Goal: Task Accomplishment & Management: Complete application form

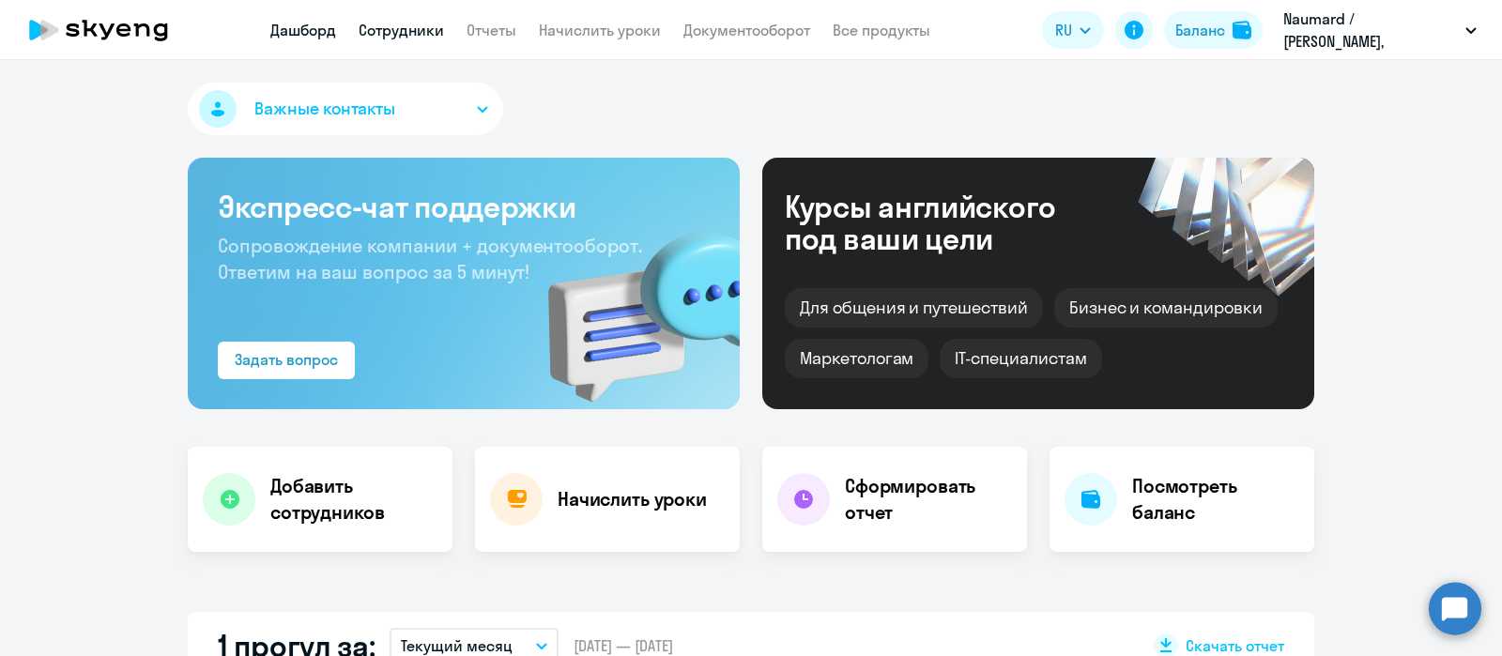
click at [418, 29] on link "Сотрудники" at bounding box center [401, 30] width 85 height 19
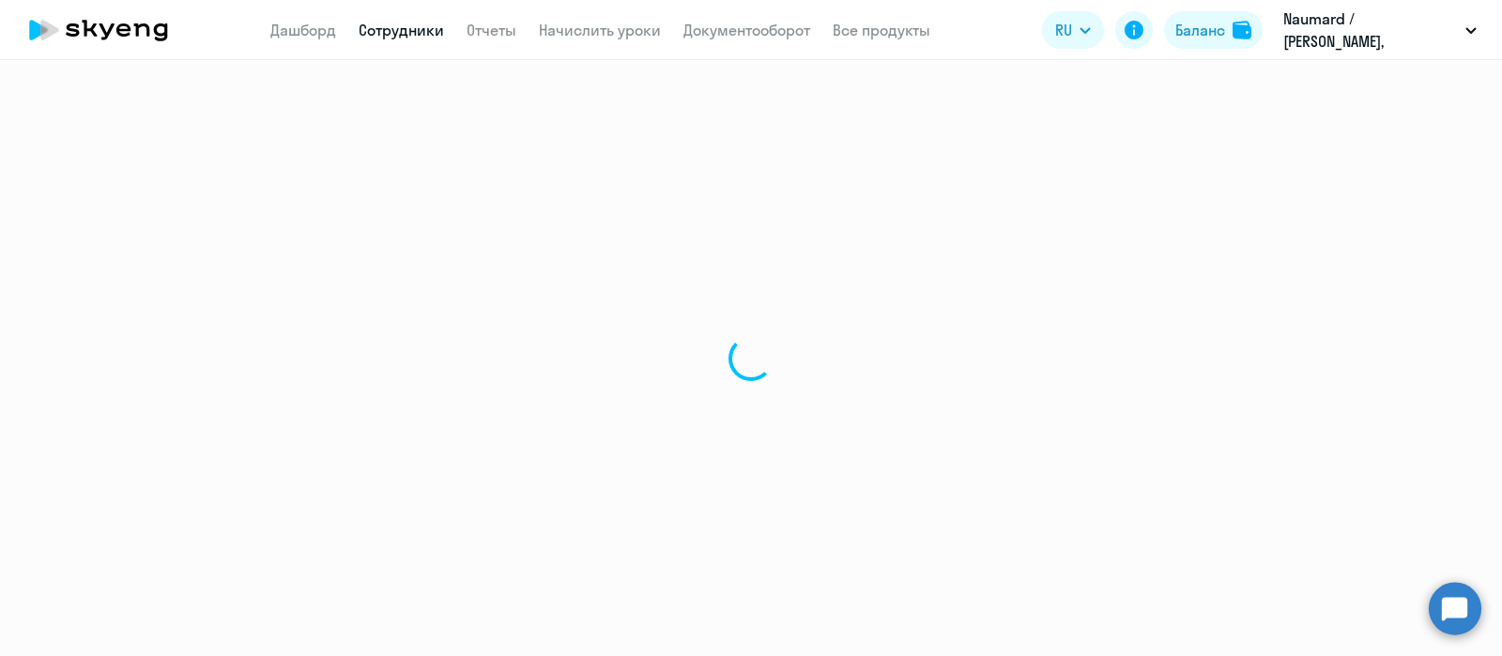
select select "30"
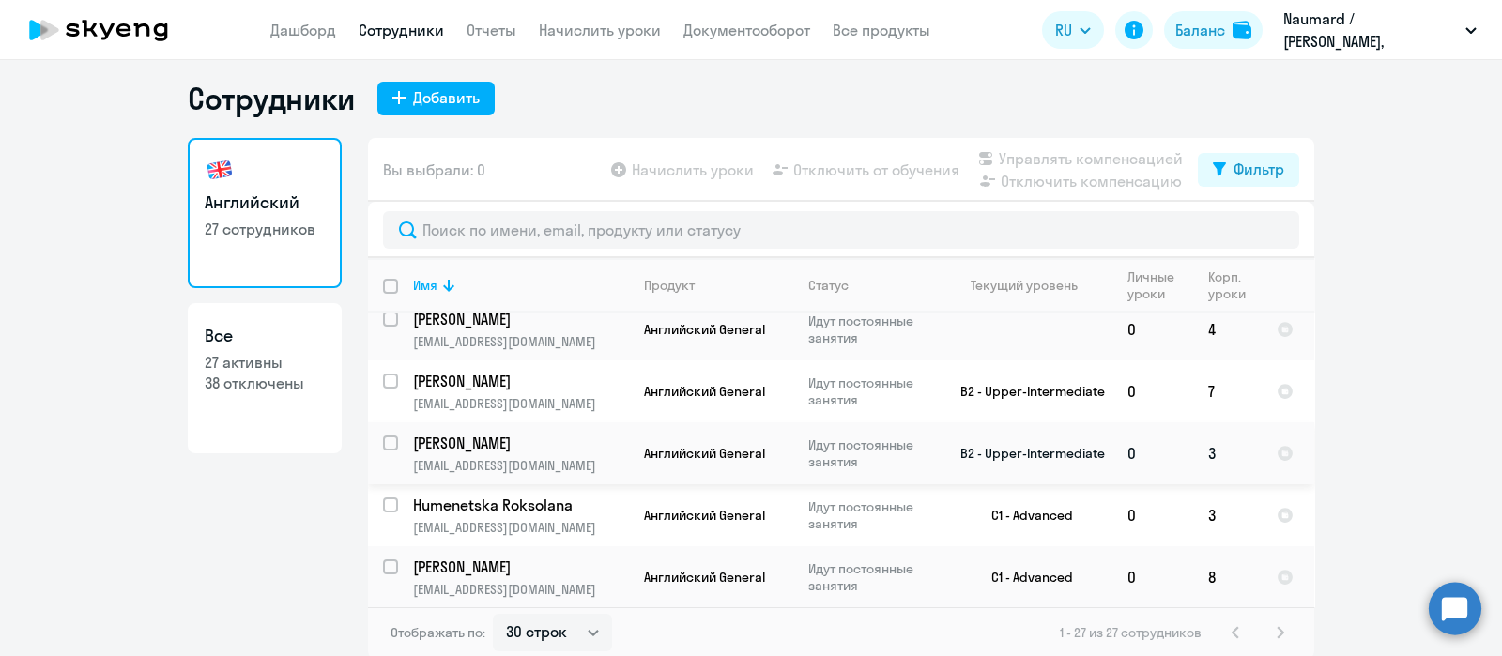
scroll to position [10, 0]
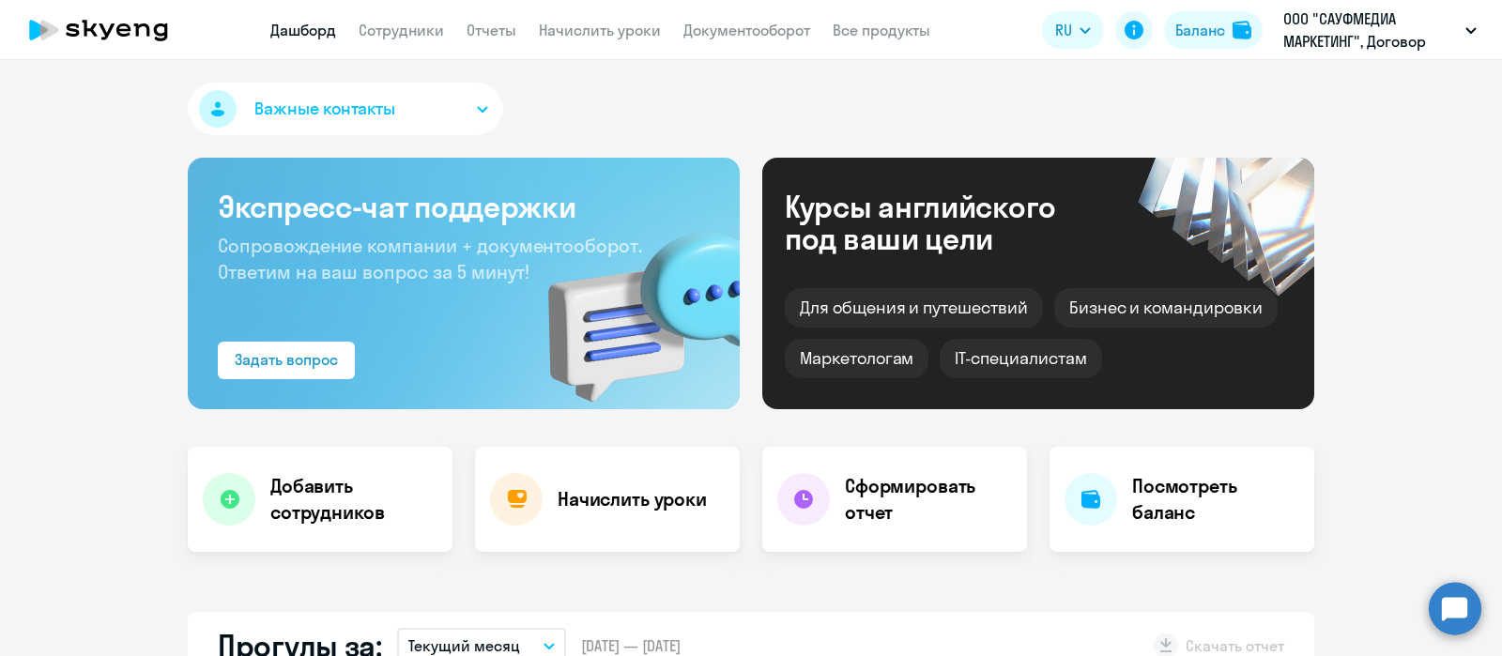
select select "30"
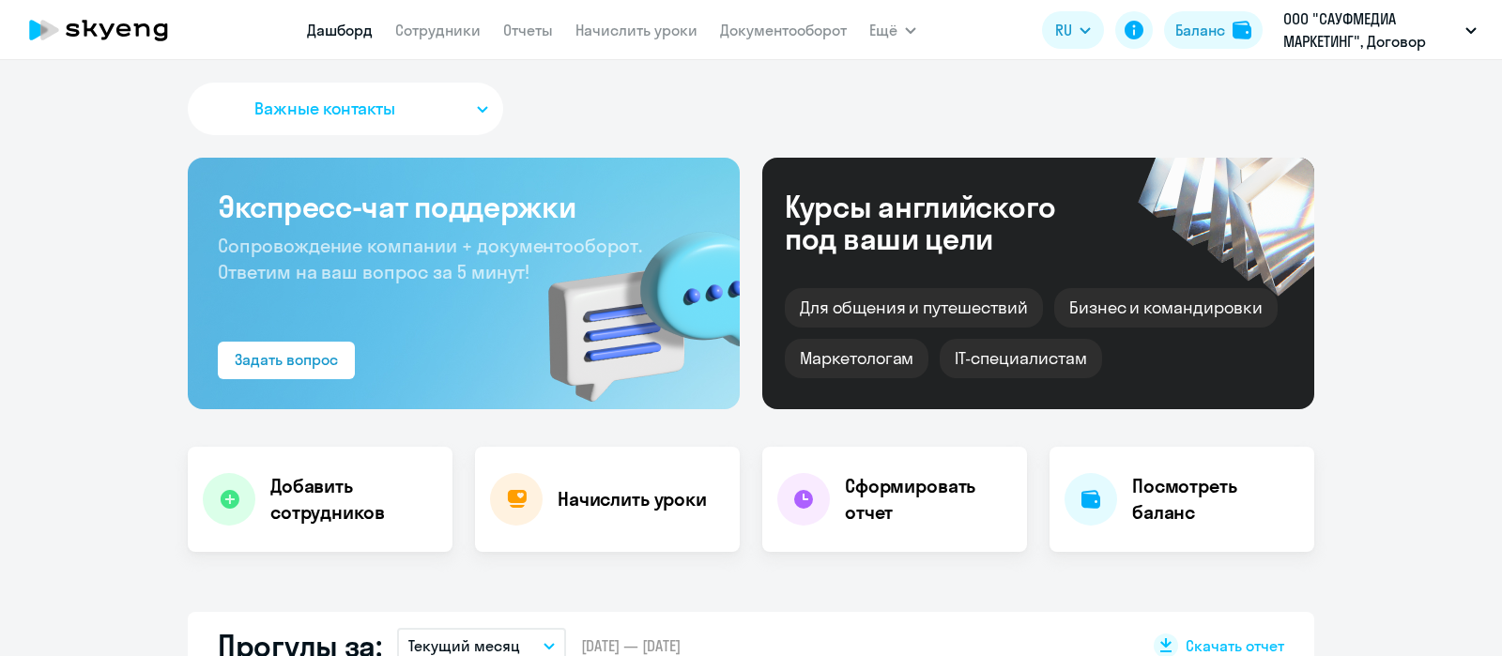
select select "30"
click at [439, 25] on link "Сотрудники" at bounding box center [437, 30] width 85 height 19
select select "30"
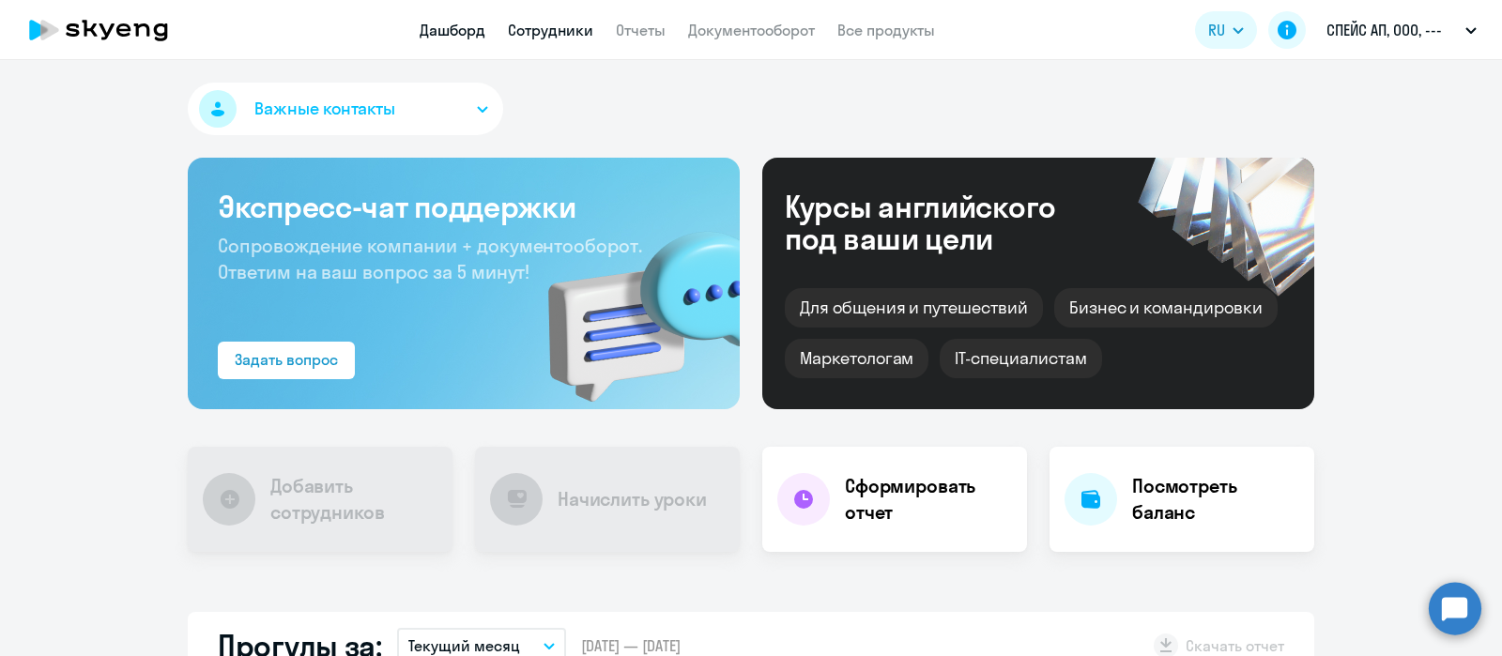
select select "30"
click at [561, 27] on link "Сотрудники" at bounding box center [550, 30] width 85 height 19
select select "30"
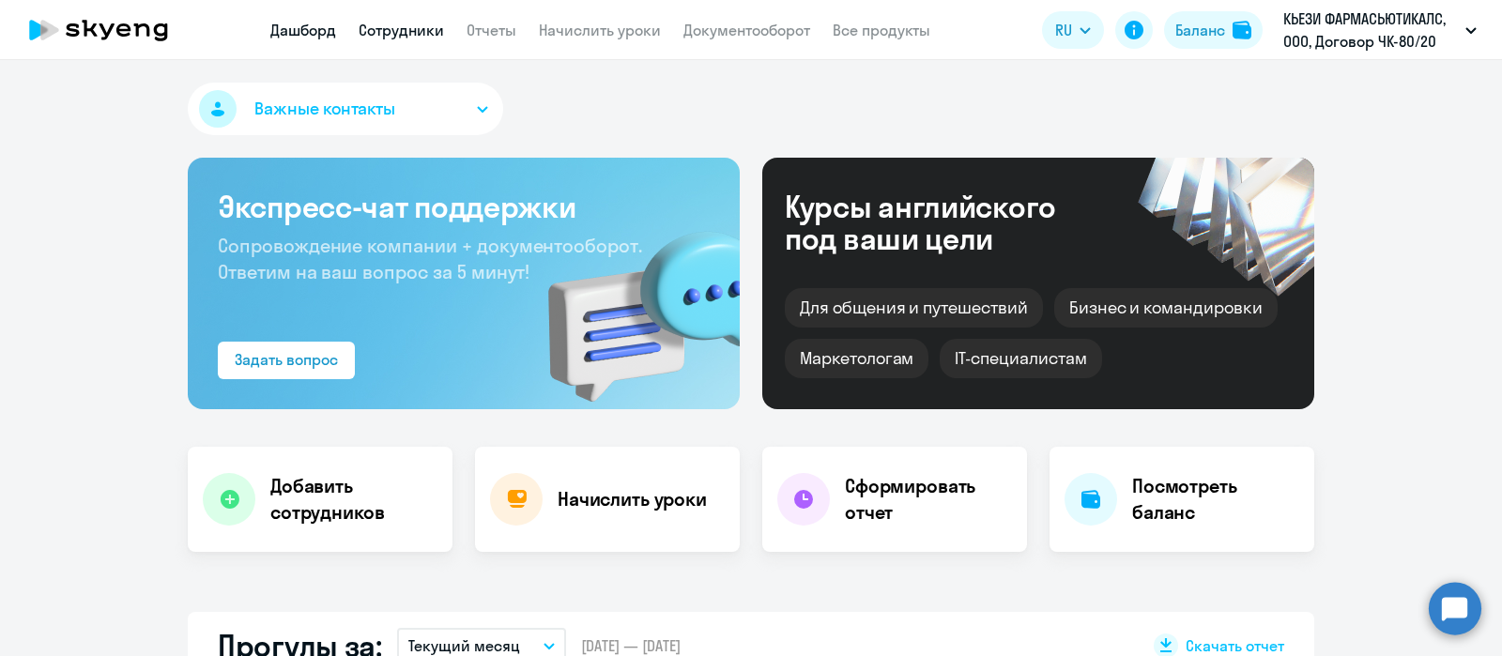
click at [396, 30] on link "Сотрудники" at bounding box center [401, 30] width 85 height 19
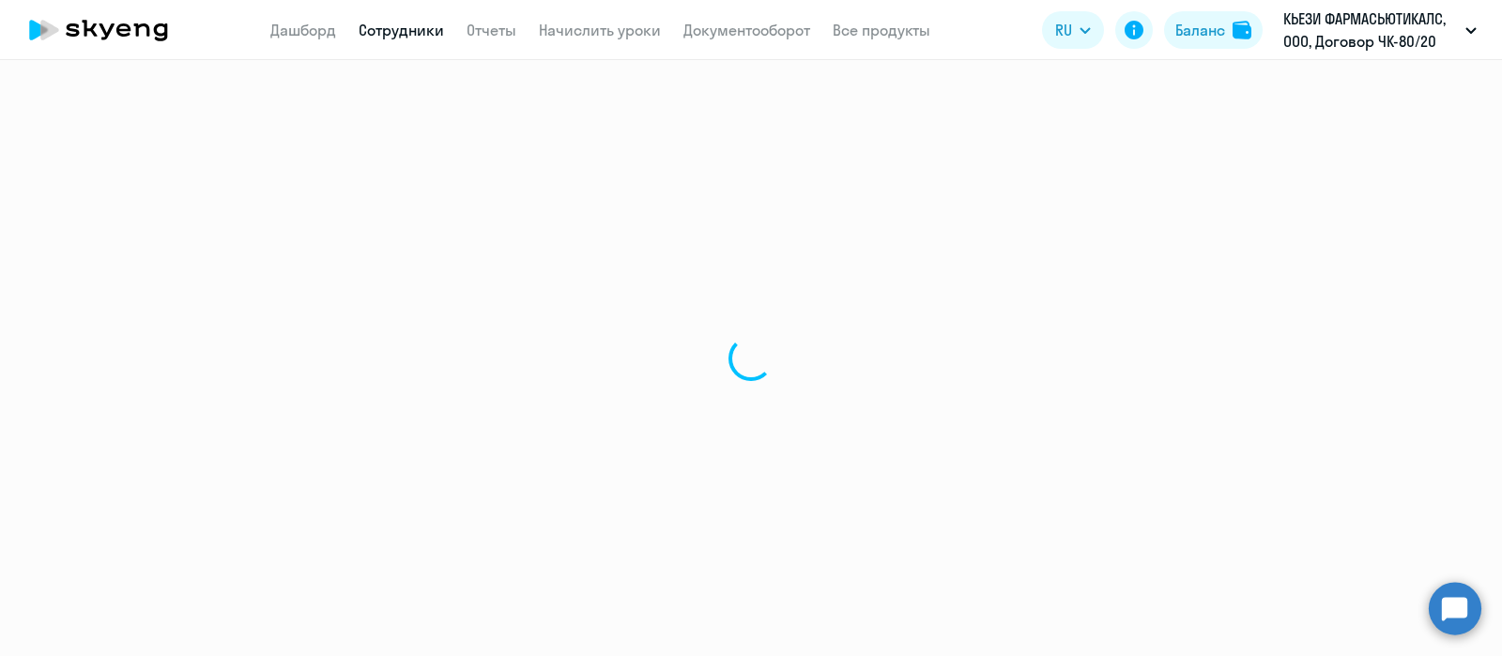
select select "30"
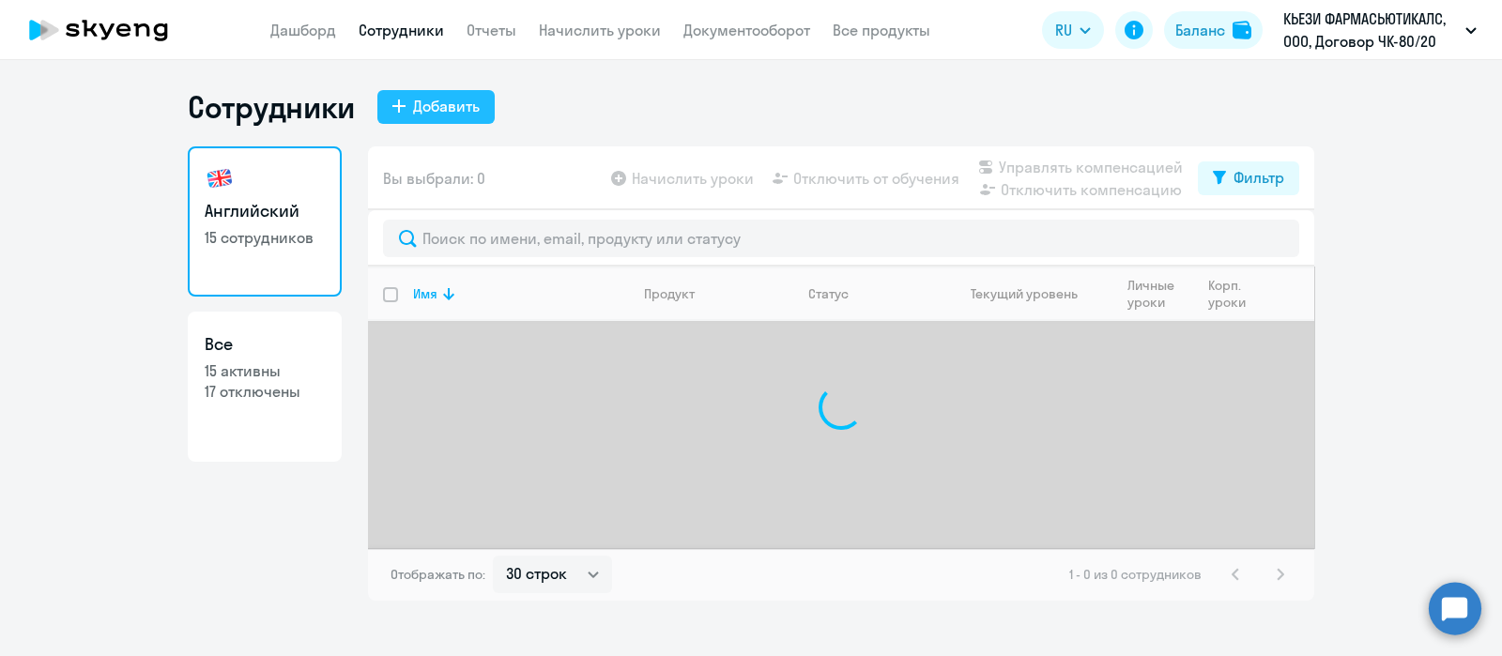
click at [439, 106] on div "Добавить" at bounding box center [446, 106] width 67 height 23
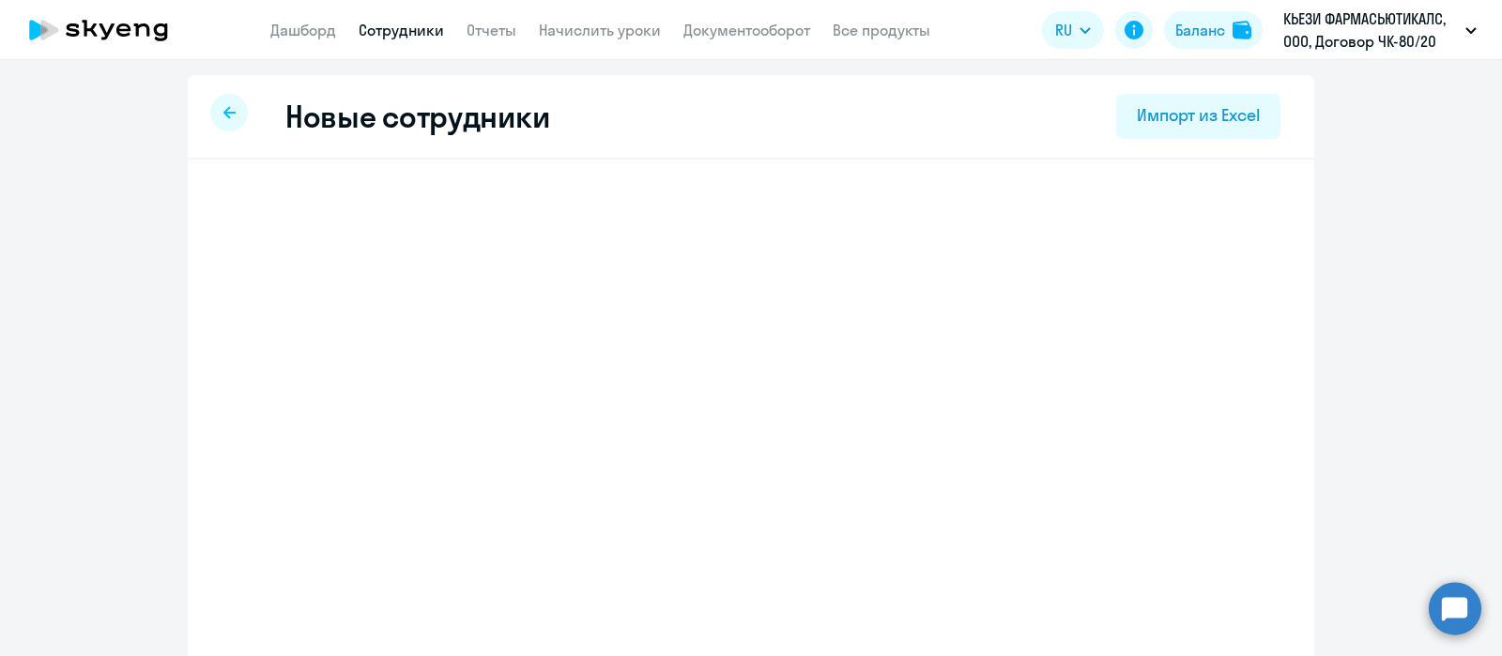
select select "english_adult_not_native_speaker"
select select "3"
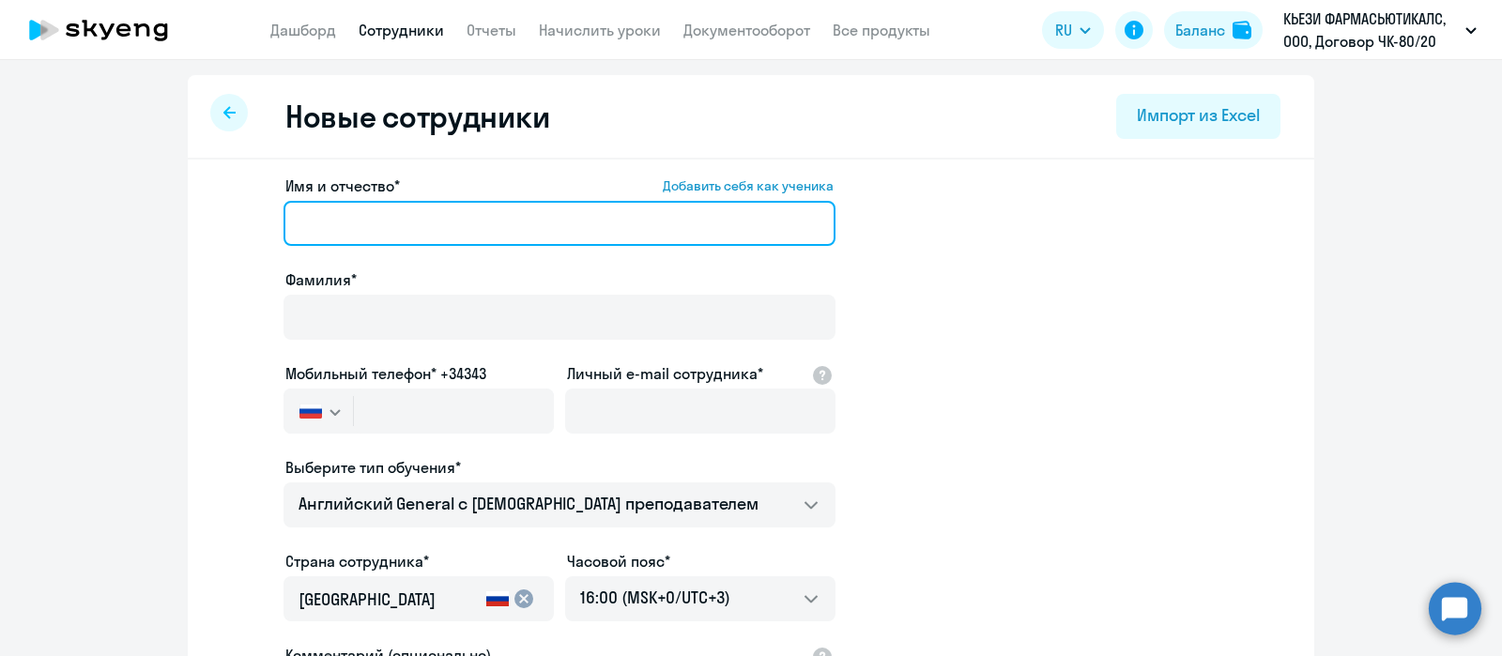
click at [384, 239] on input "Имя и отчество* Добавить себя как ученика" at bounding box center [560, 223] width 552 height 45
paste input "[PERSON_NAME]"
type input "[PERSON_NAME]"
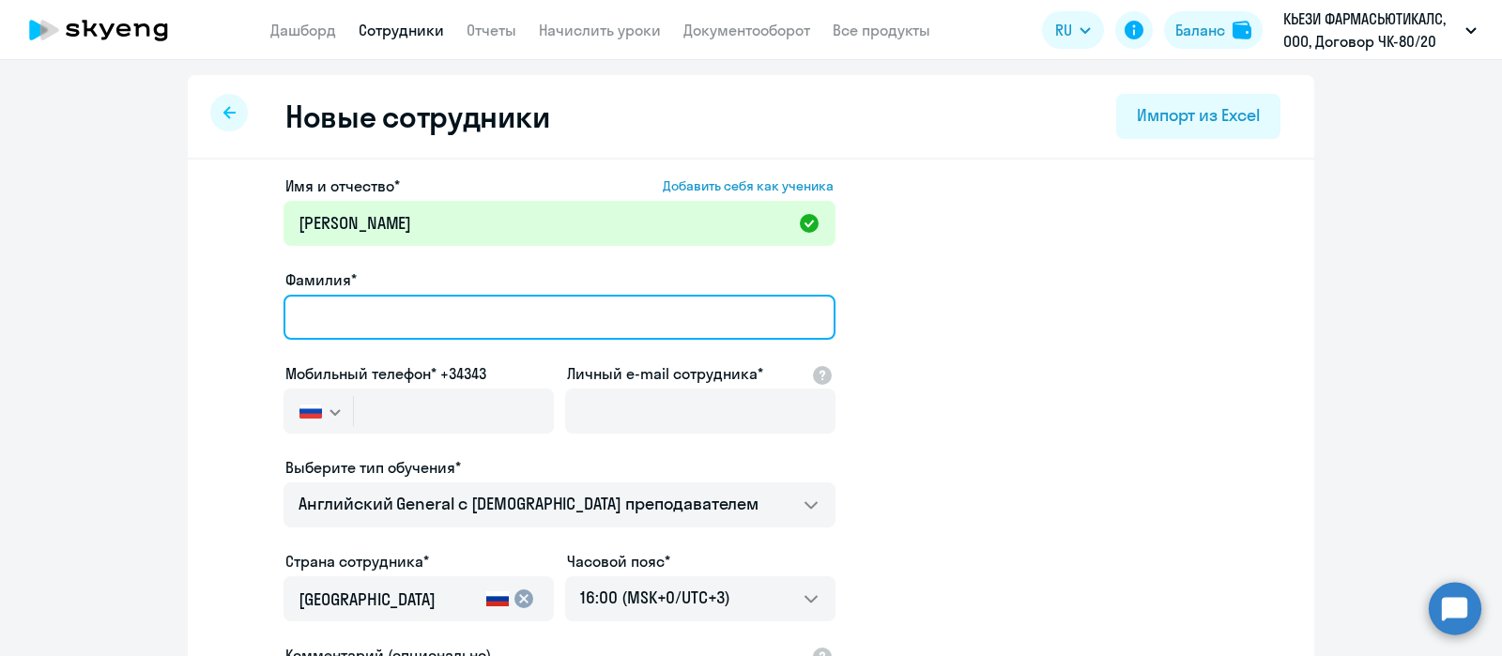
click at [325, 307] on input "Фамилия*" at bounding box center [560, 317] width 552 height 45
paste input "MARTEMIANOVA"
type input "MARTEMIANOVA"
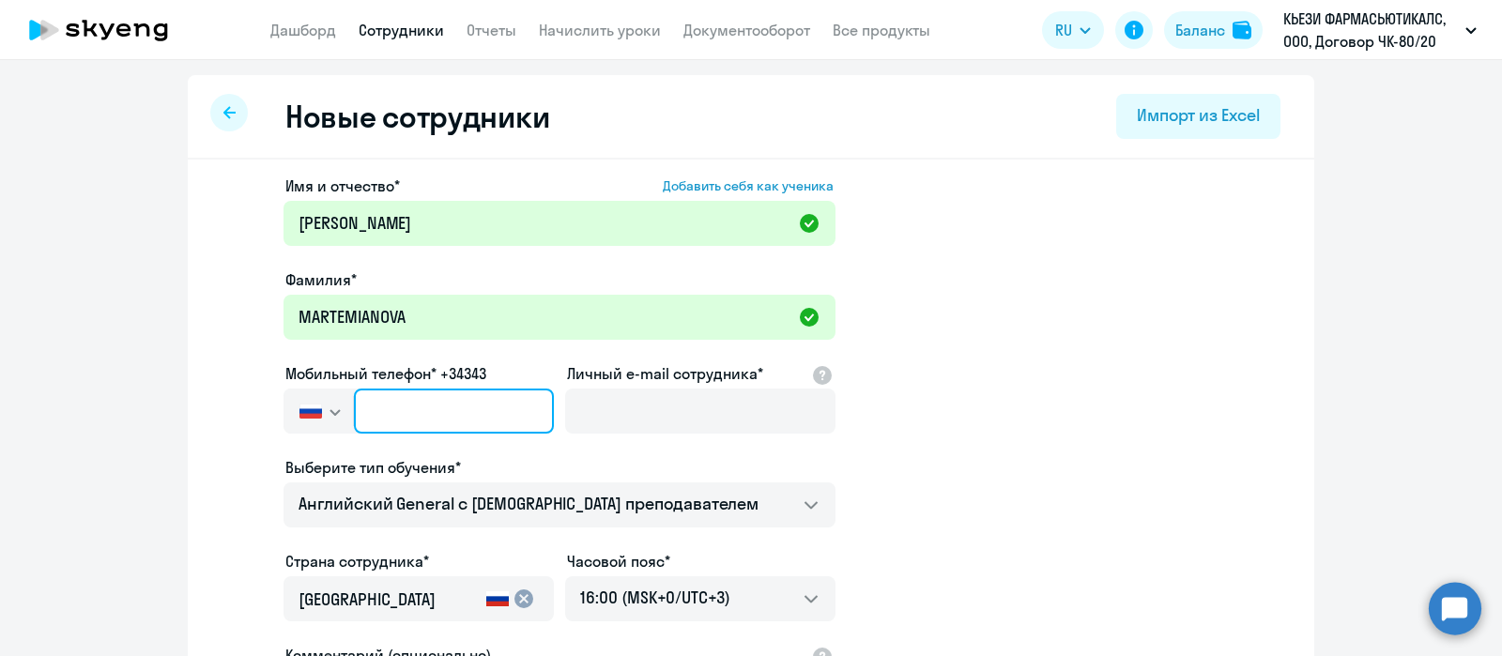
click at [390, 407] on input "text" at bounding box center [454, 411] width 200 height 45
paste input "[PHONE_NUMBER]"
click at [381, 410] on input "[PHONE_NUMBER]" at bounding box center [454, 411] width 200 height 45
click at [413, 408] on input "[PHONE_NUMBER]" at bounding box center [454, 411] width 200 height 45
click at [444, 408] on input "[PHONE_NUMBER]" at bounding box center [454, 411] width 200 height 45
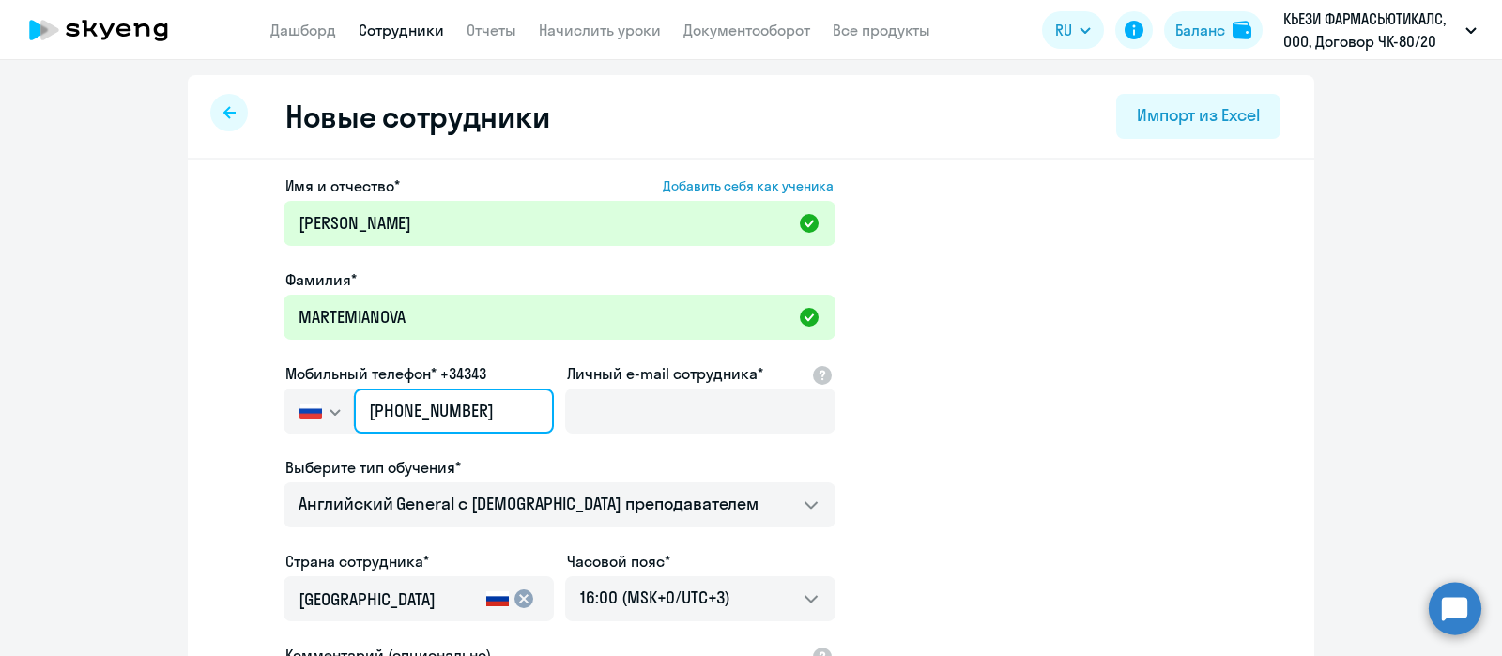
click at [462, 406] on input "[PHONE_NUMBER]" at bounding box center [454, 411] width 200 height 45
type input "[PHONE_NUMBER]"
click at [506, 408] on input "[PHONE_NUMBER]" at bounding box center [454, 411] width 200 height 45
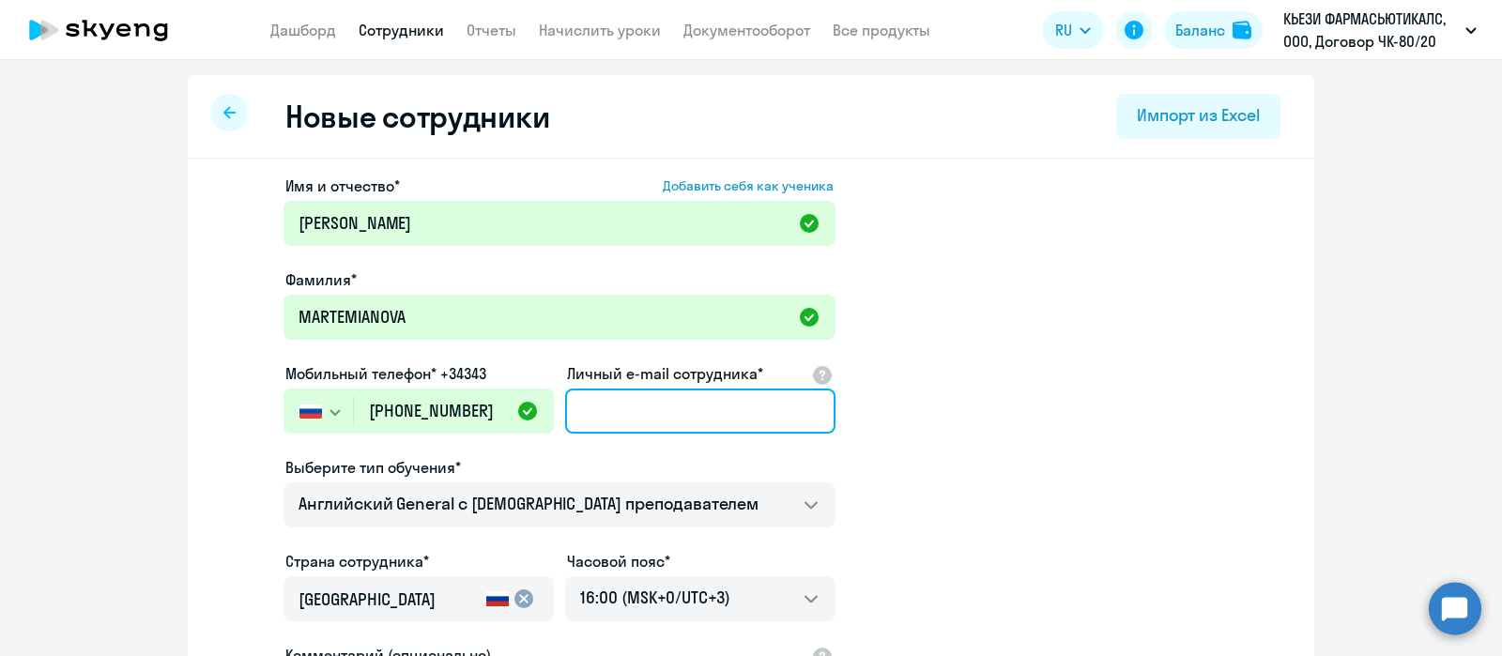
click at [577, 410] on input "Личный e-mail сотрудника*" at bounding box center [700, 411] width 270 height 45
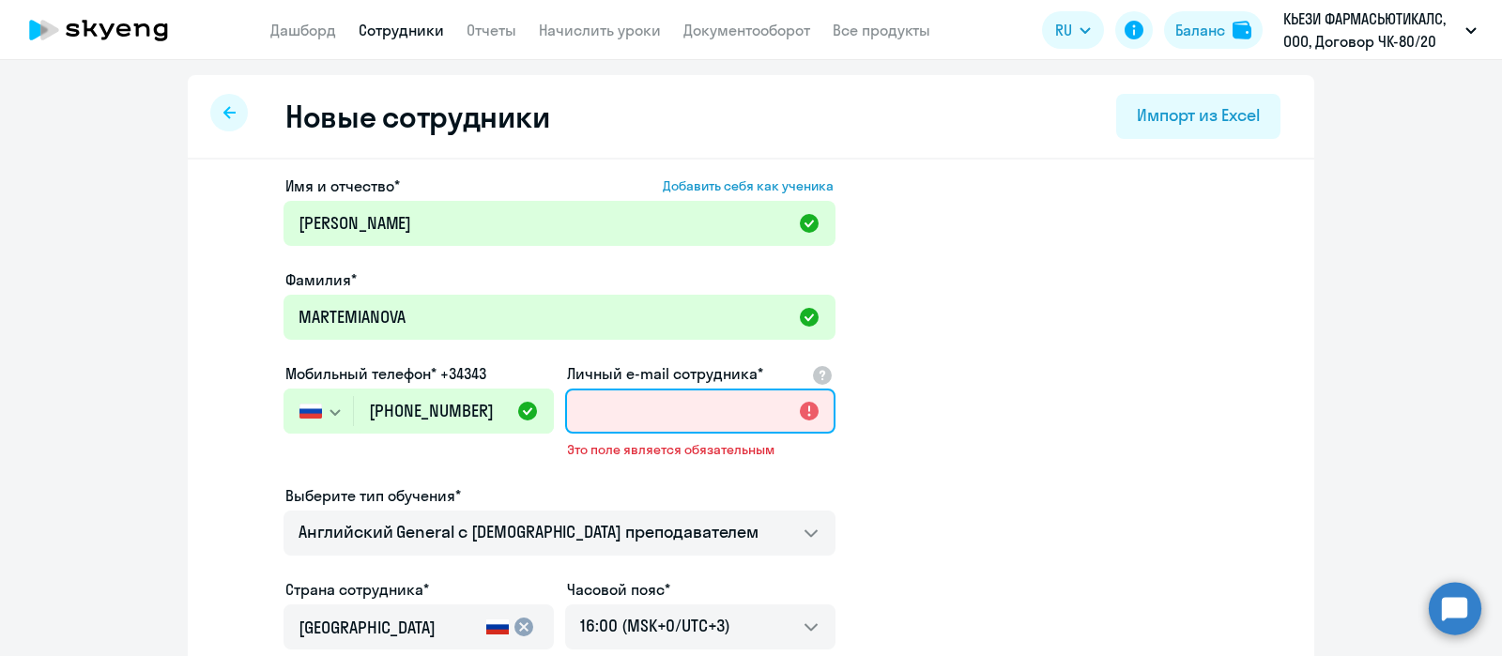
paste input "[EMAIL_ADDRESS][DOMAIN_NAME]"
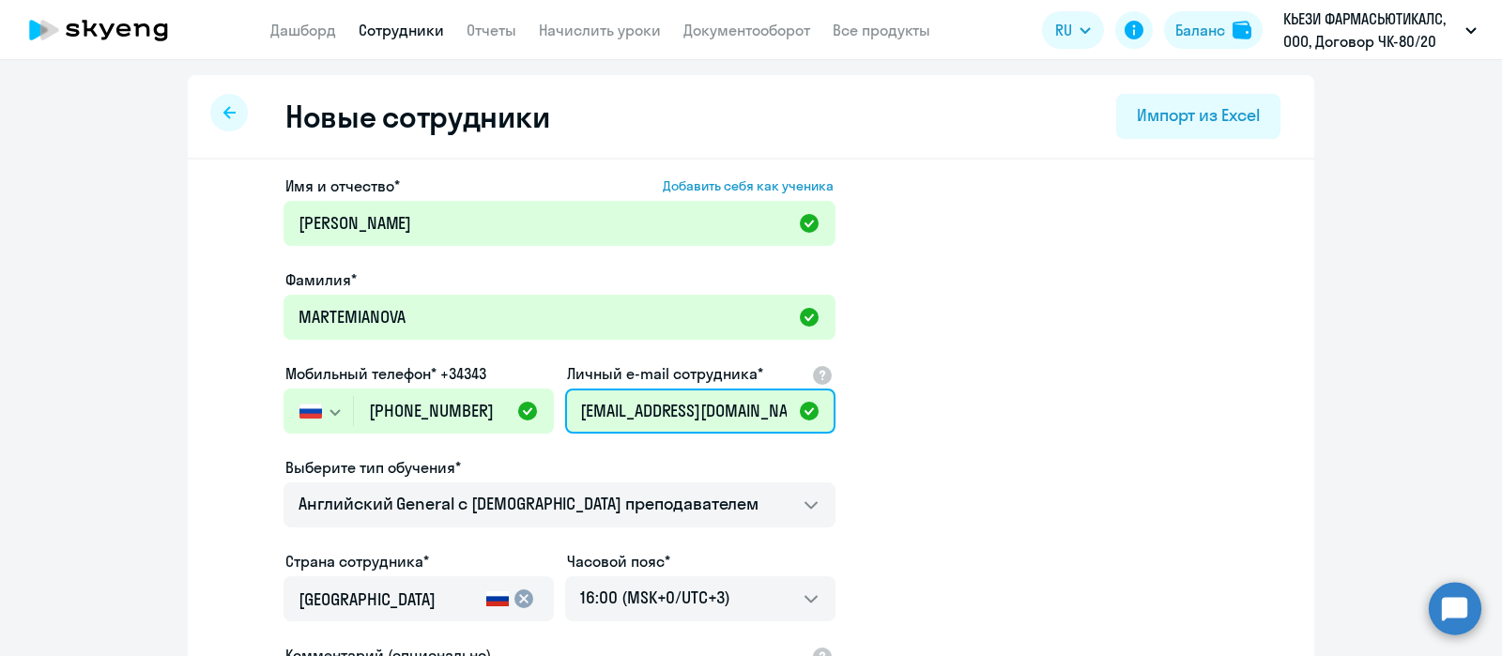
scroll to position [0, 12]
type input "[EMAIL_ADDRESS][DOMAIN_NAME]"
click at [991, 397] on app-new-student-form "Имя и отчество* Добавить себя как ученика [PERSON_NAME]* [PERSON_NAME] Мобильны…" at bounding box center [751, 510] width 1067 height 670
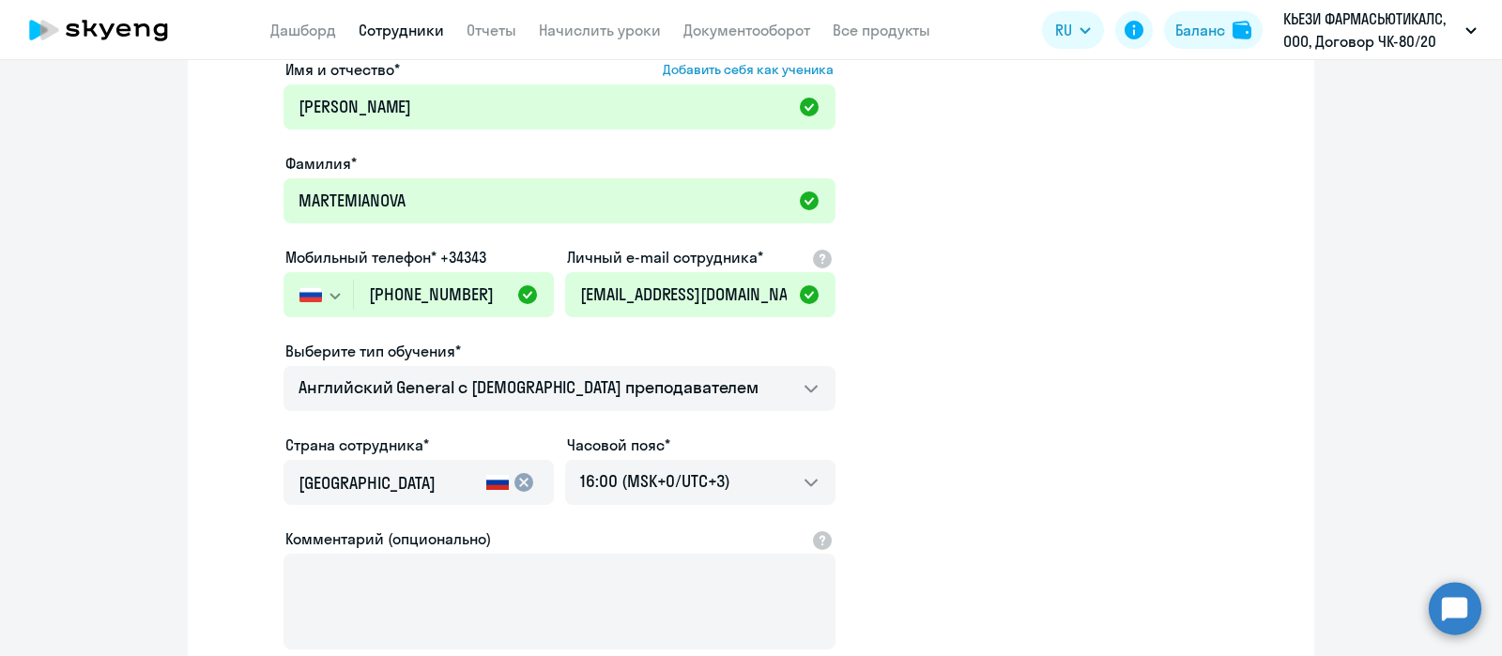
scroll to position [234, 0]
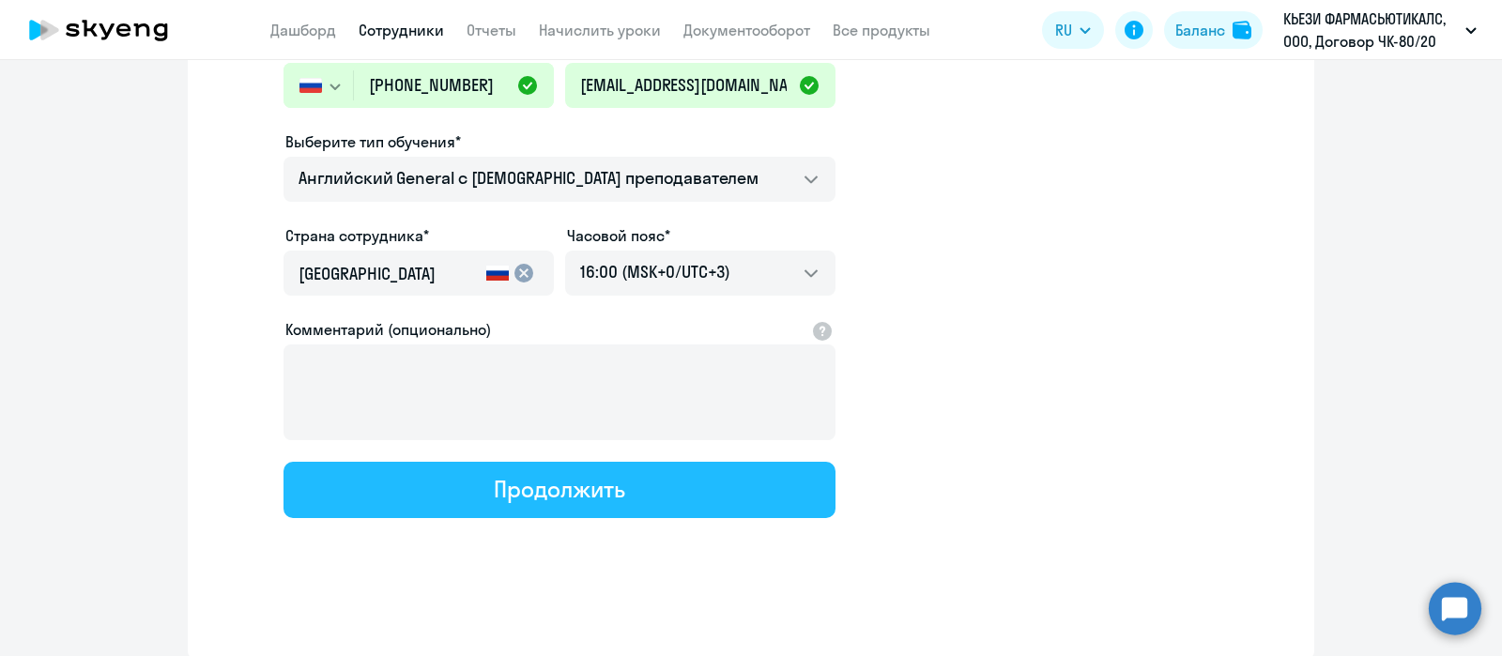
click at [545, 476] on div "Продолжить" at bounding box center [559, 489] width 131 height 30
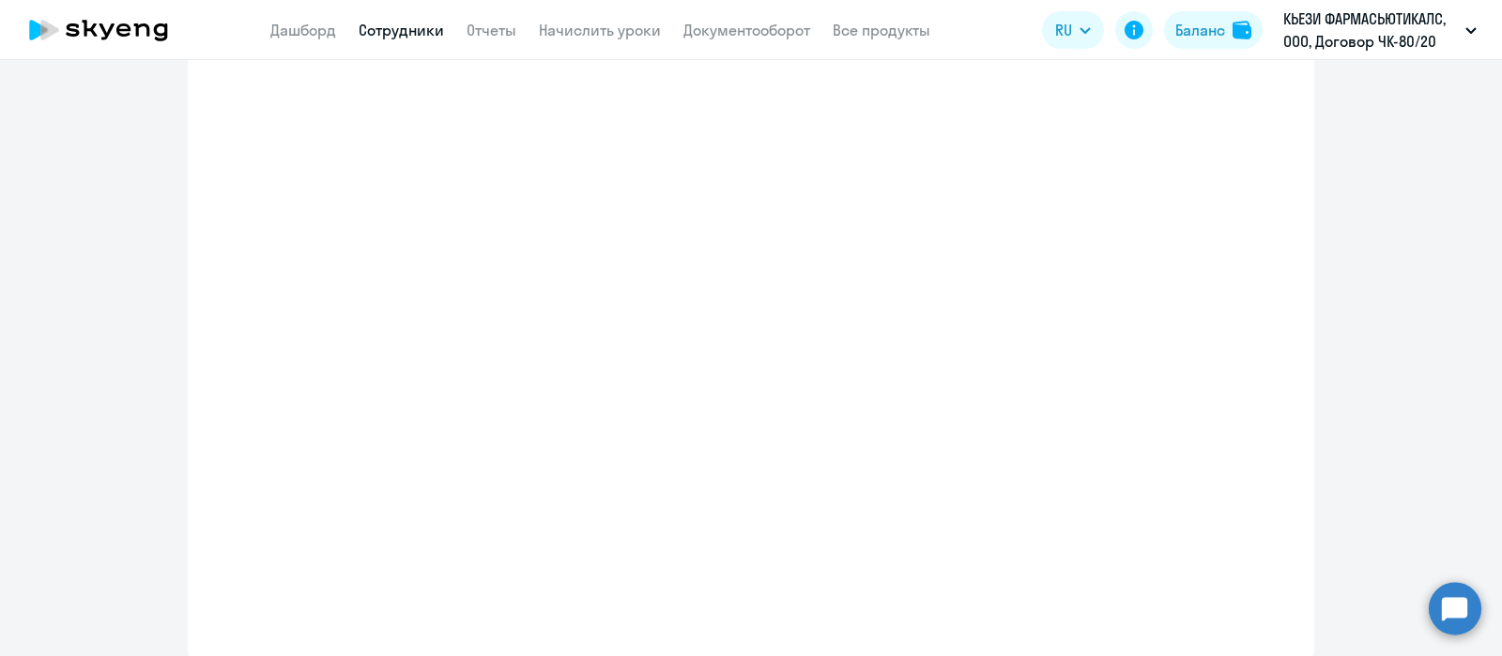
select select "english_adult_not_native_speaker"
select select "3"
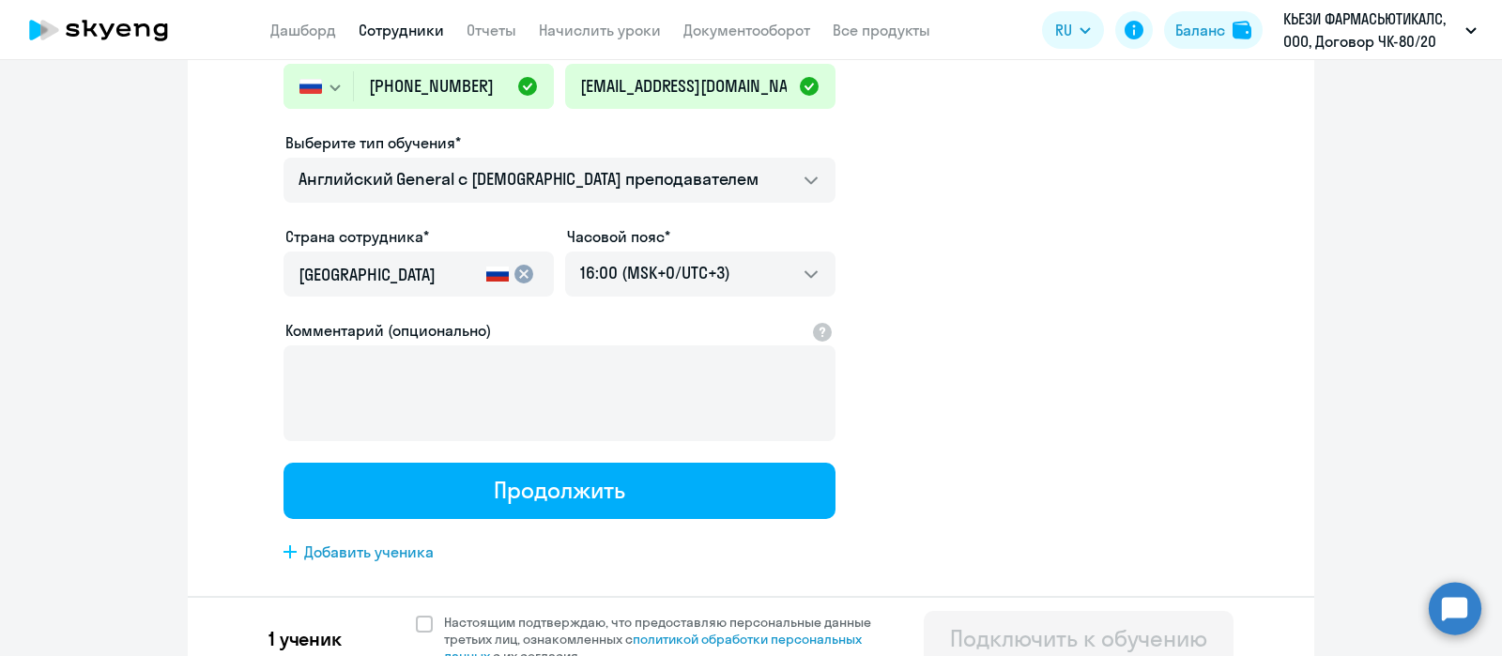
scroll to position [0, 0]
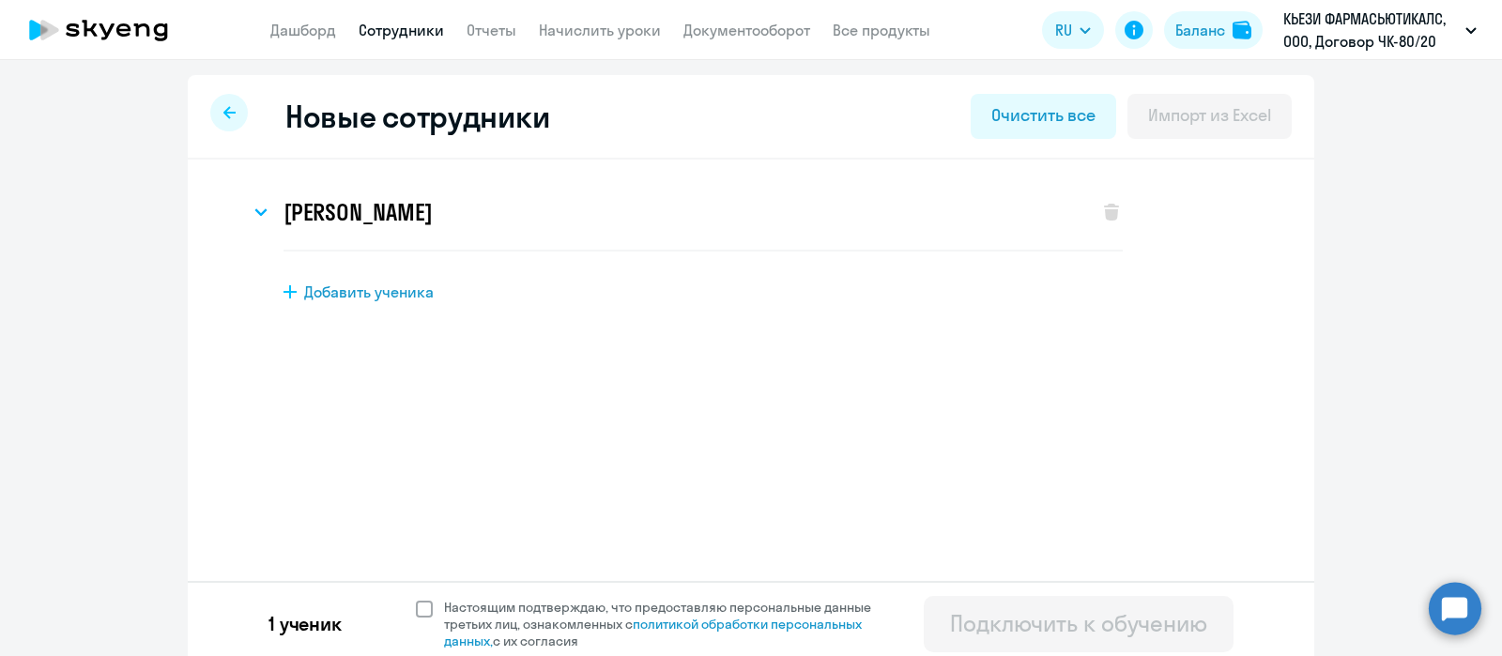
click at [433, 608] on span "Настоящим подтверждаю, что предоставляю персональные данные третьих лиц, ознако…" at bounding box center [663, 624] width 461 height 51
click at [416, 599] on input "Настоящим подтверждаю, что предоставляю персональные данные третьих лиц, ознако…" at bounding box center [415, 598] width 1 height 1
checkbox input "true"
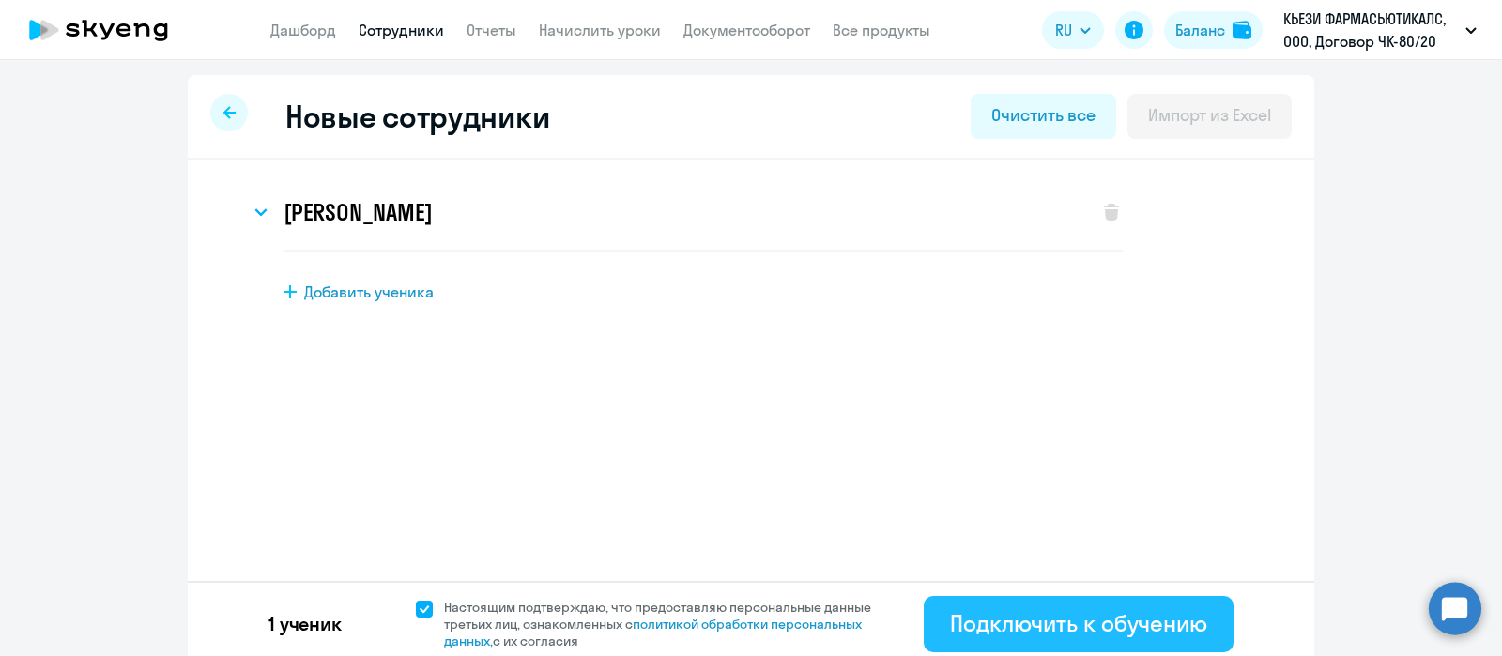
click at [1005, 621] on div "Подключить к обучению" at bounding box center [1078, 623] width 257 height 30
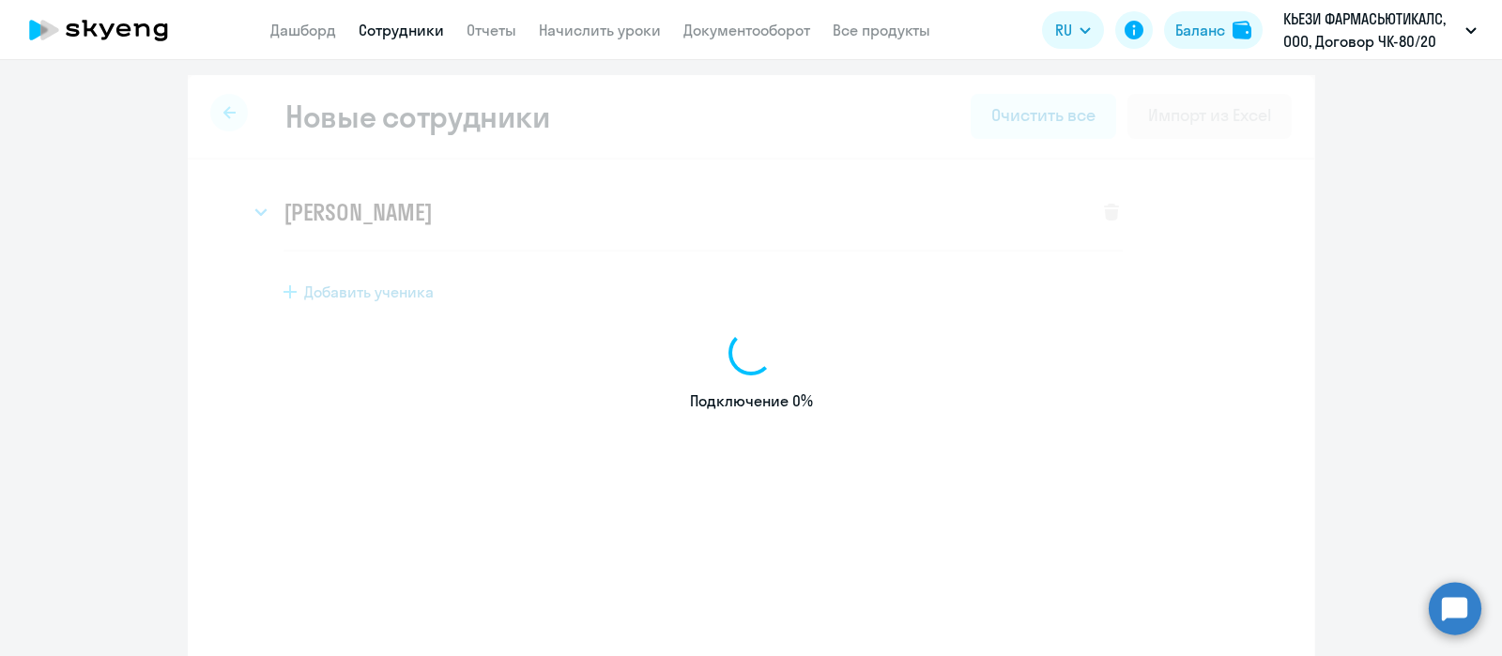
select select "english_adult_not_native_speaker"
select select "3"
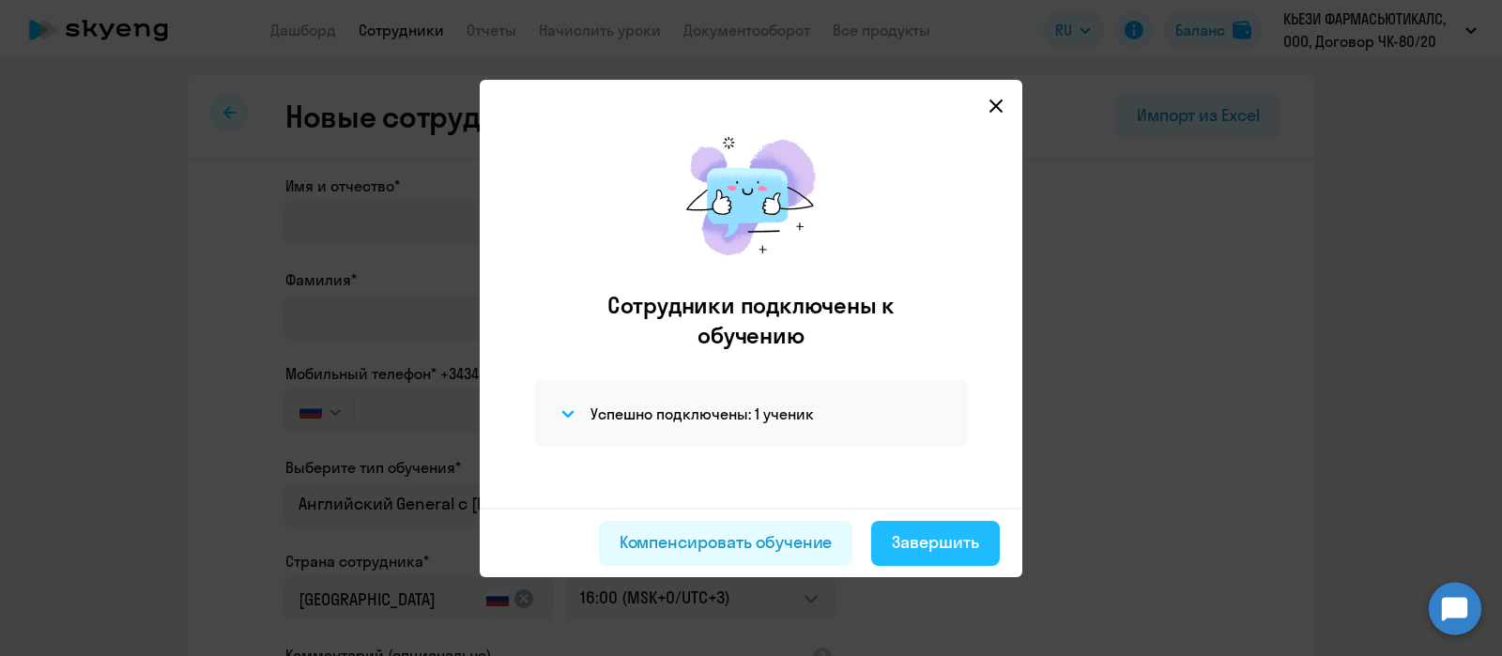
click at [938, 536] on div "Завершить" at bounding box center [935, 543] width 87 height 24
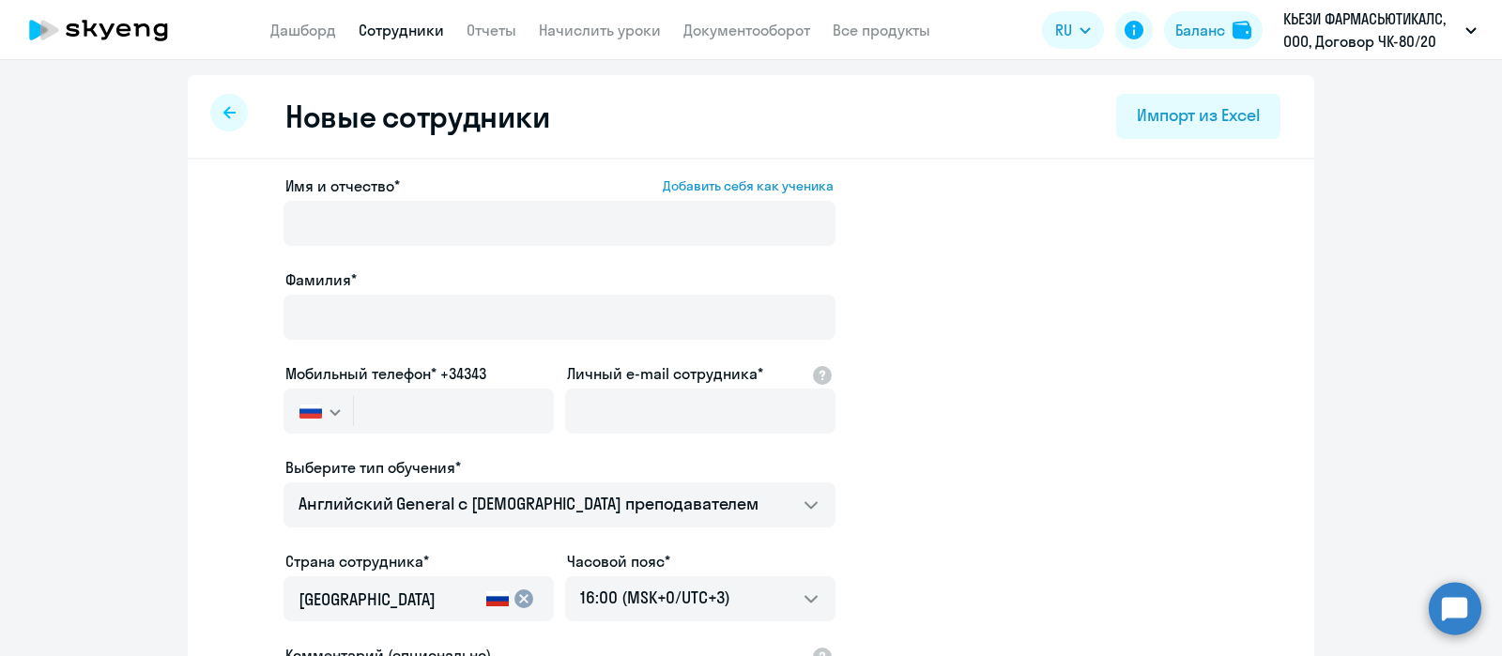
select select "30"
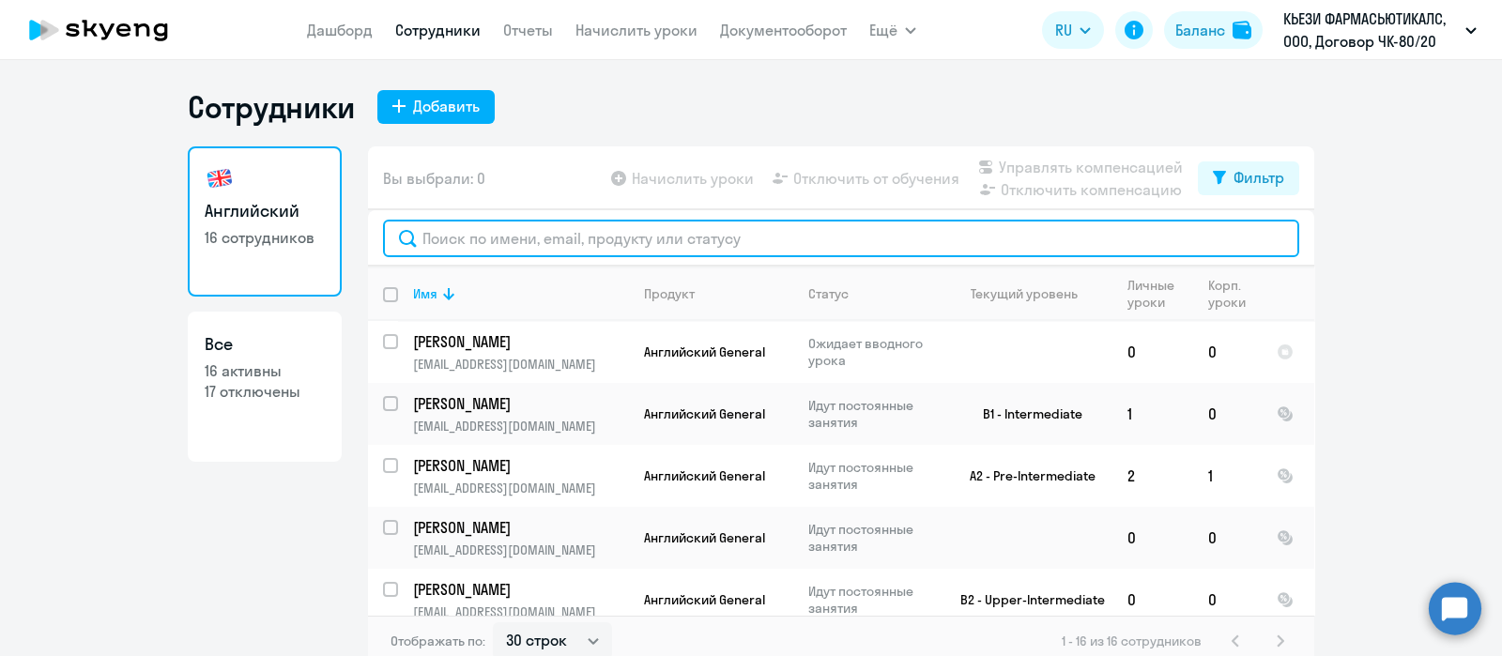
click at [482, 232] on input "text" at bounding box center [841, 239] width 916 height 38
paste input "MARTEMIANOVA"
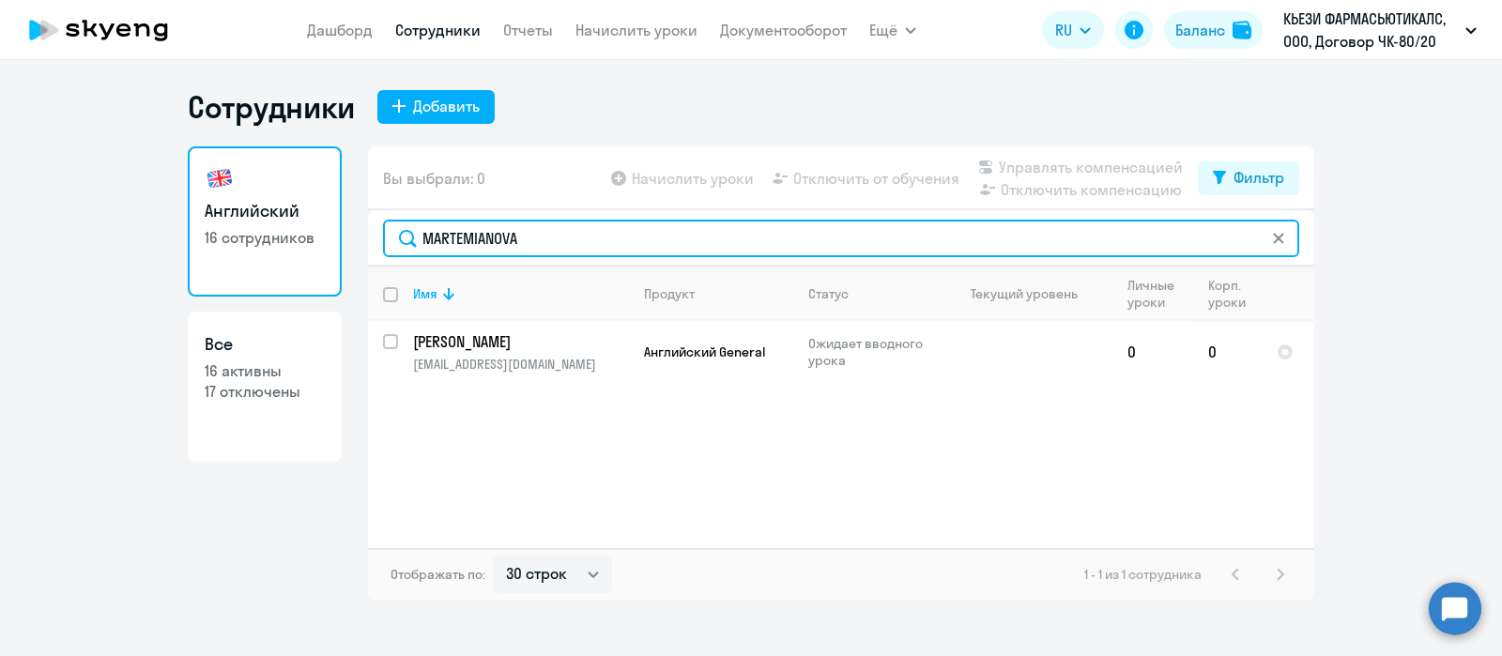
type input "MARTEMIANOVA"
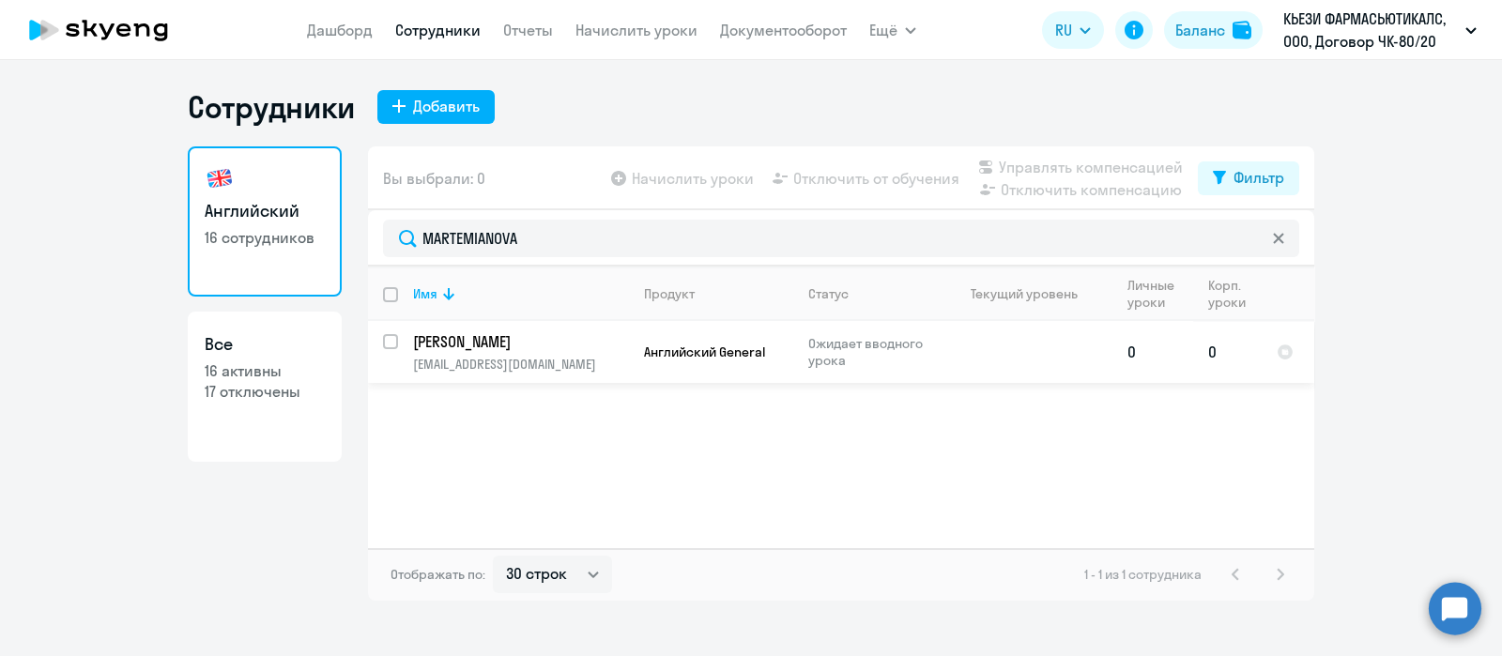
click at [484, 362] on p "[EMAIL_ADDRESS][DOMAIN_NAME]" at bounding box center [520, 364] width 215 height 17
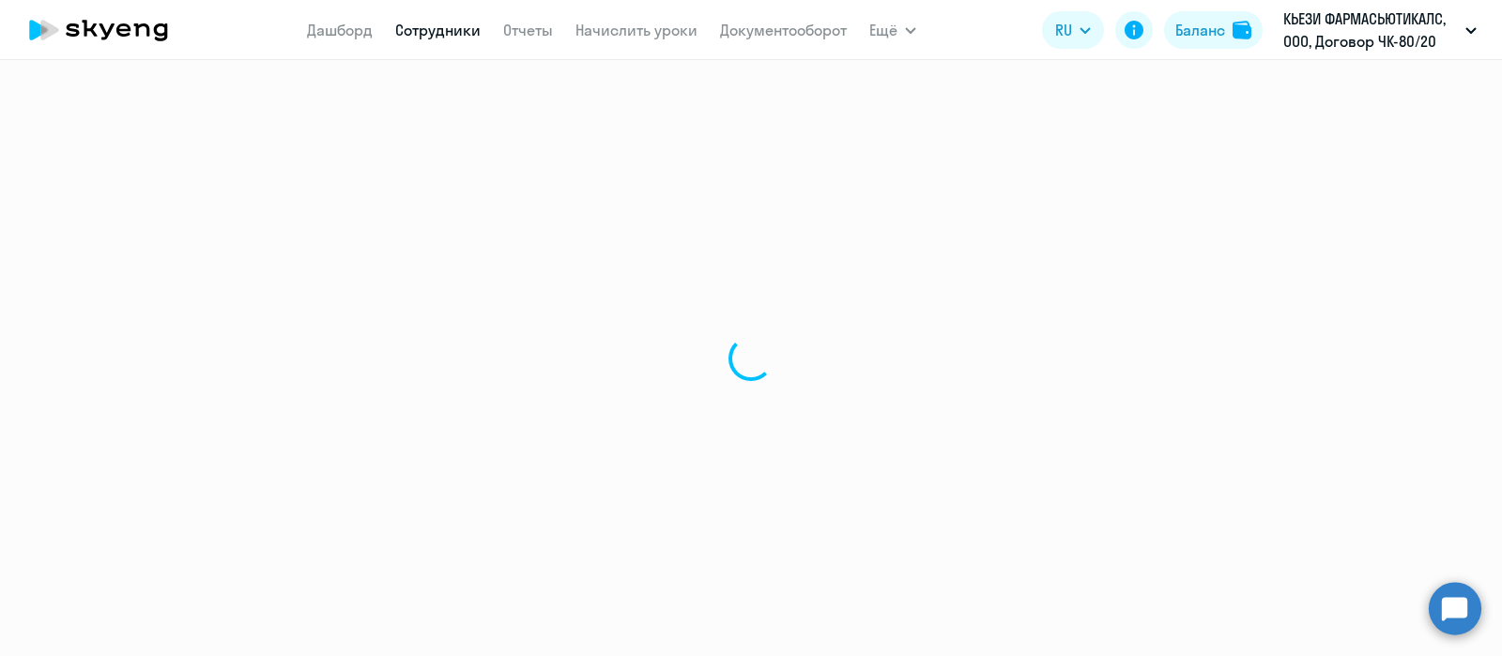
select select "english"
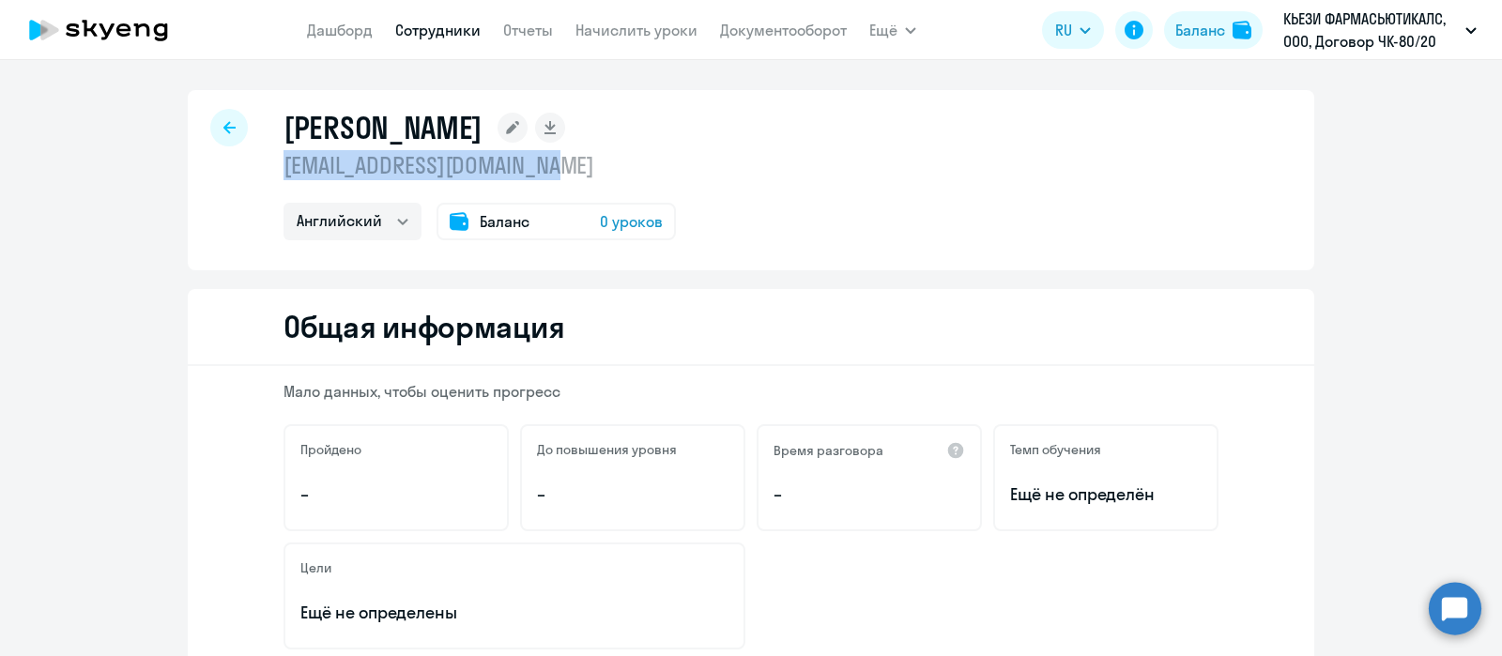
drag, startPoint x: 569, startPoint y: 166, endPoint x: 276, endPoint y: 175, distance: 293.1
click at [284, 175] on p "[EMAIL_ADDRESS][DOMAIN_NAME]" at bounding box center [480, 165] width 393 height 30
copy p "[EMAIL_ADDRESS][DOMAIN_NAME]"
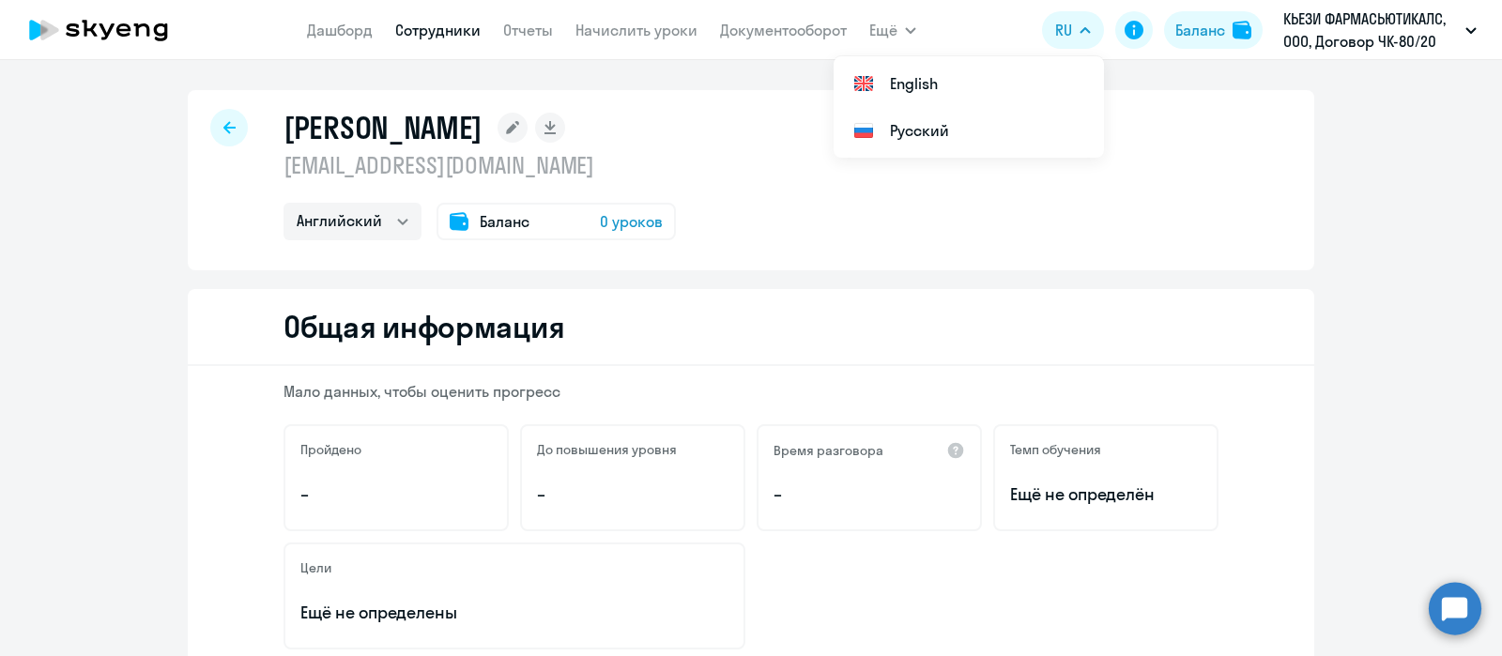
click at [211, 123] on div at bounding box center [229, 128] width 38 height 38
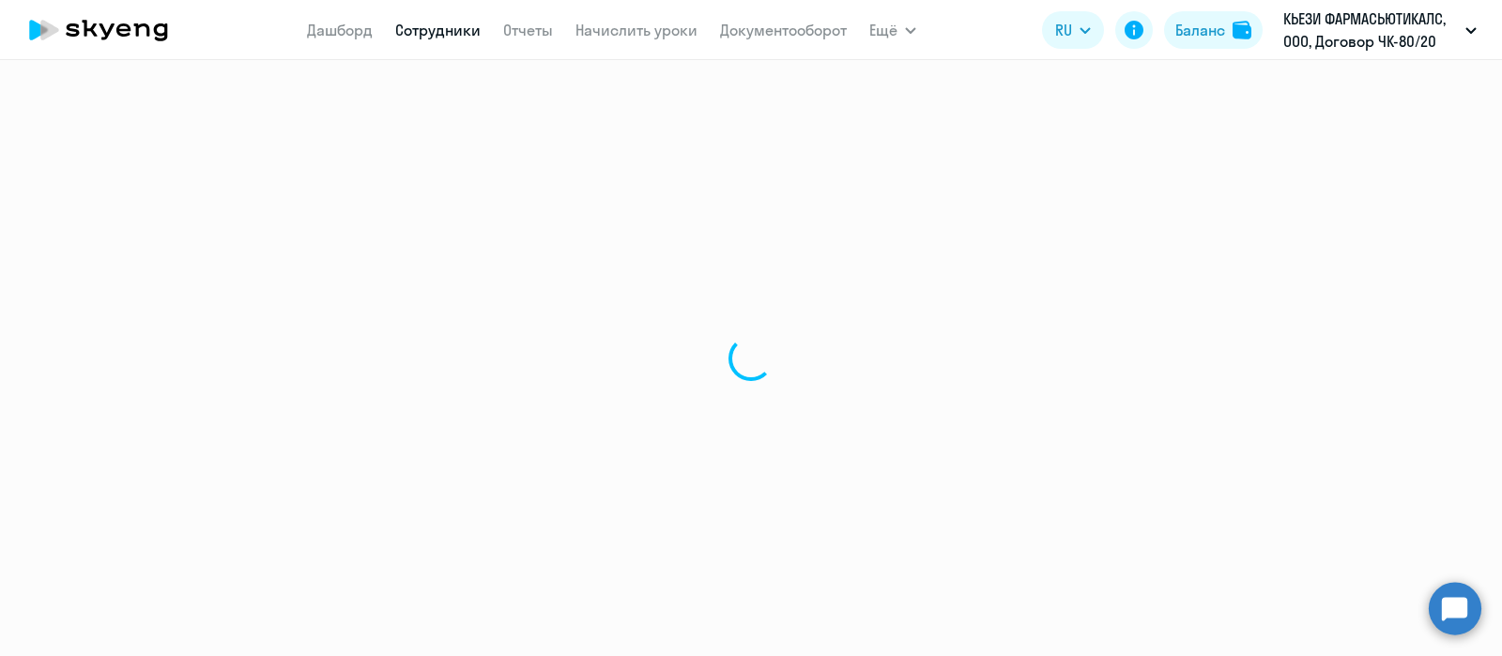
select select "30"
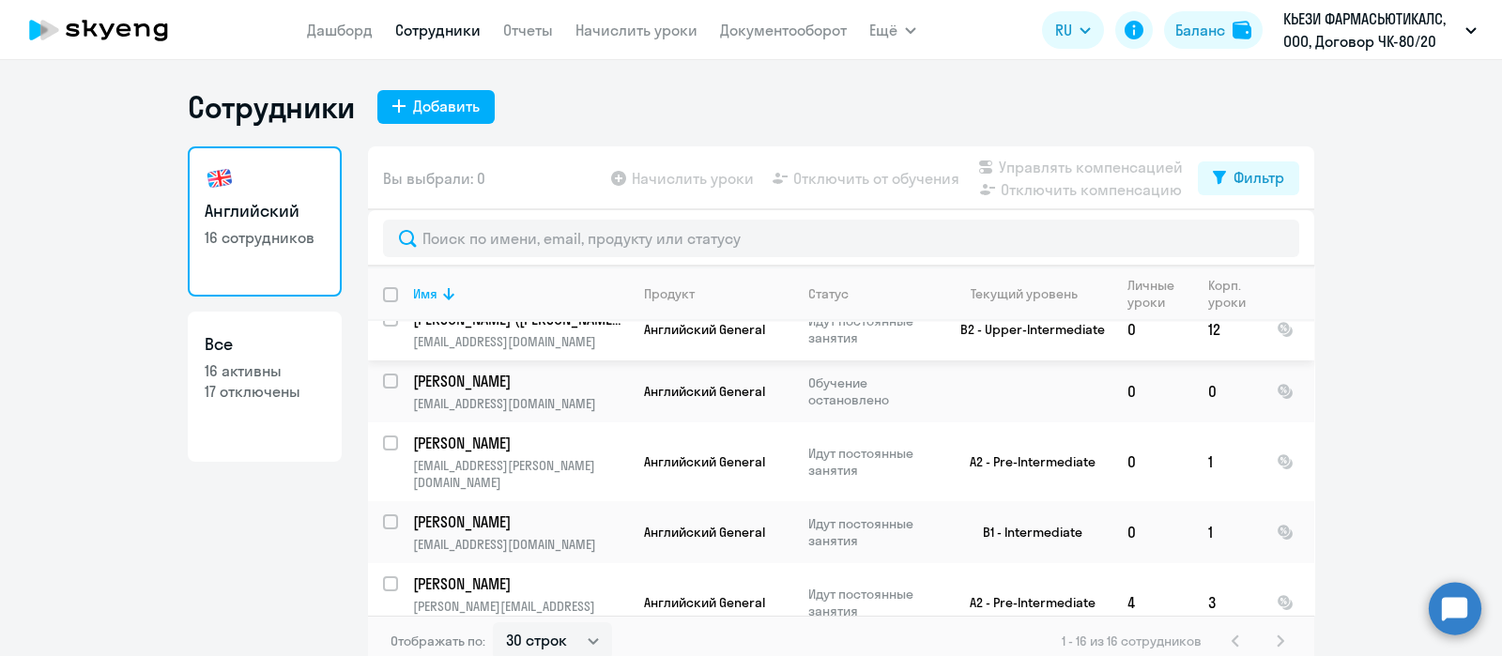
scroll to position [690, 0]
